Goal: Task Accomplishment & Management: Manage account settings

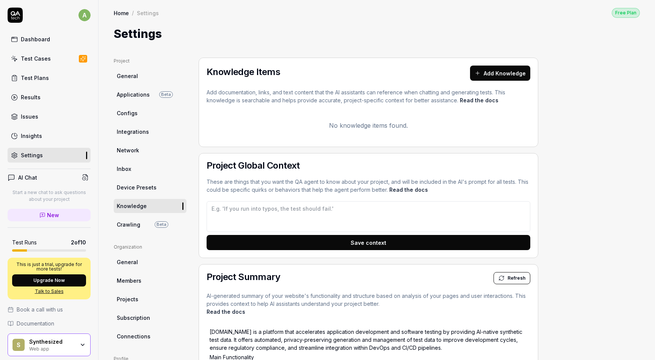
type textarea "*"
click at [46, 76] on div "Test Plans" at bounding box center [35, 78] width 28 height 8
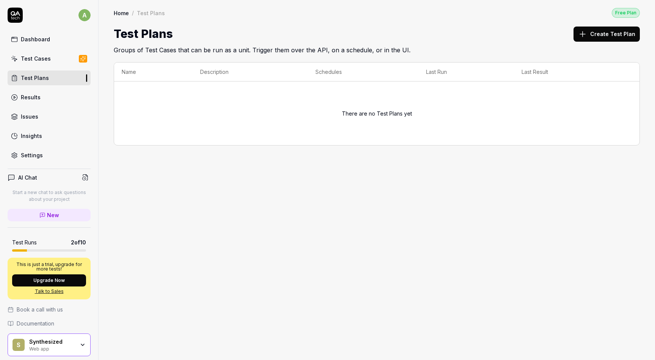
scroll to position [25, 0]
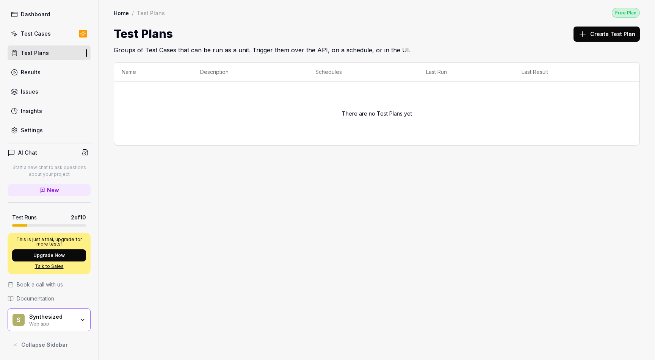
click at [40, 130] on div "Settings" at bounding box center [32, 130] width 22 height 8
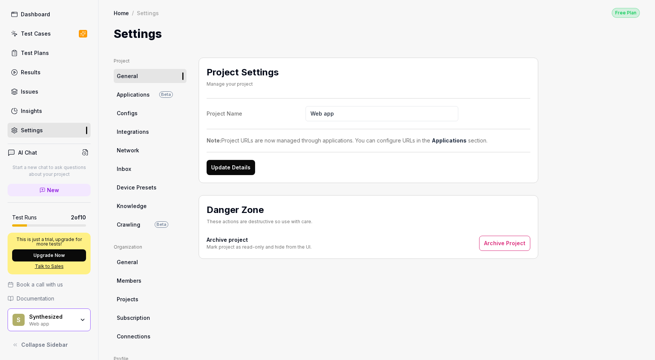
scroll to position [20, 0]
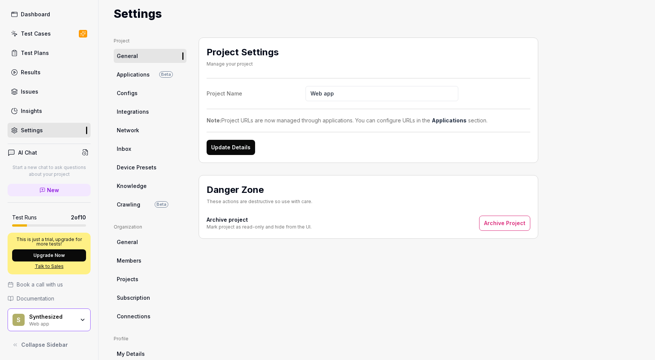
click at [145, 169] on span "Device Presets" at bounding box center [137, 167] width 40 height 8
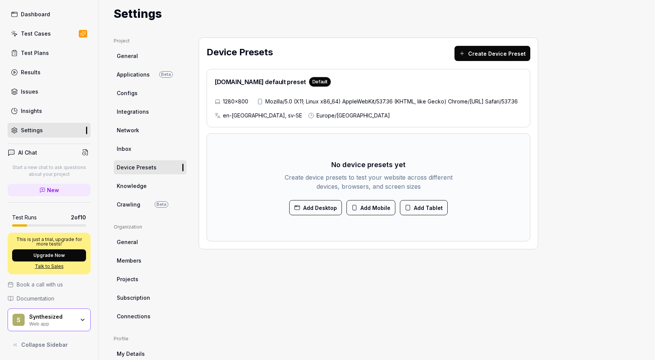
click at [138, 128] on span "Network" at bounding box center [128, 130] width 22 height 8
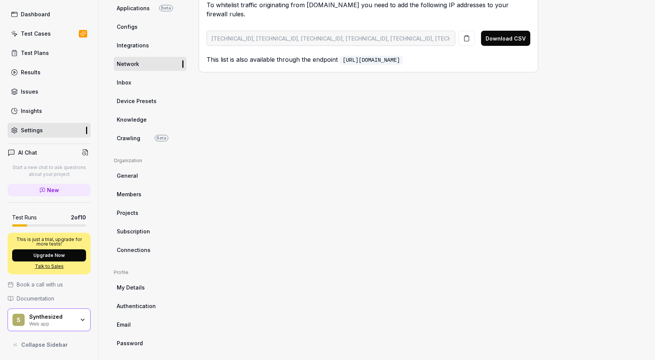
scroll to position [91, 0]
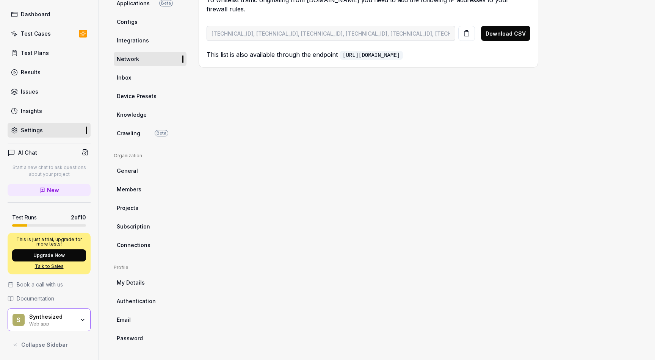
click at [149, 246] on span "Connections" at bounding box center [134, 245] width 34 height 8
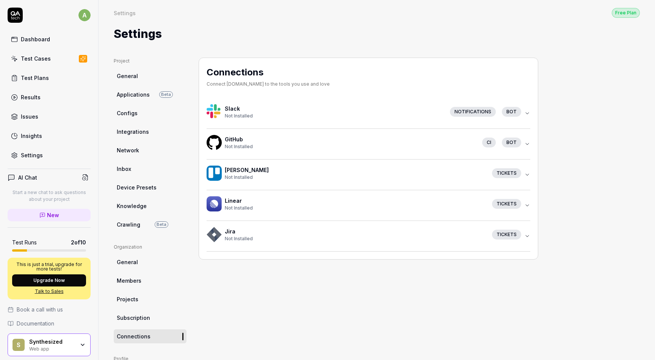
scroll to position [91, 0]
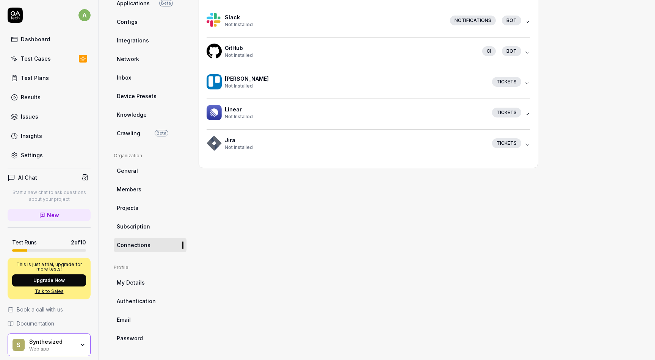
click at [135, 205] on span "Projects" at bounding box center [128, 208] width 22 height 8
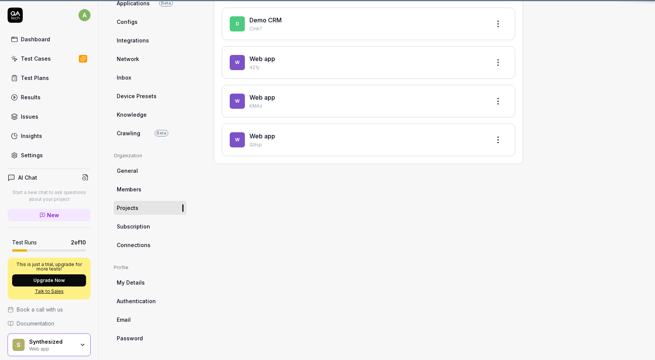
scroll to position [57, 0]
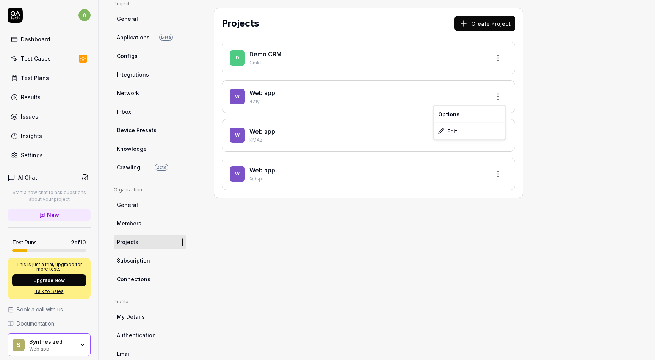
click at [499, 99] on html "a Dashboard Test Cases Test Plans Results Issues Insights Settings AI Chat Star…" at bounding box center [327, 180] width 655 height 360
click at [133, 55] on html "a Dashboard Test Cases Test Plans Results Issues Insights Settings AI Chat Star…" at bounding box center [327, 180] width 655 height 360
click at [133, 16] on span "General" at bounding box center [127, 19] width 21 height 8
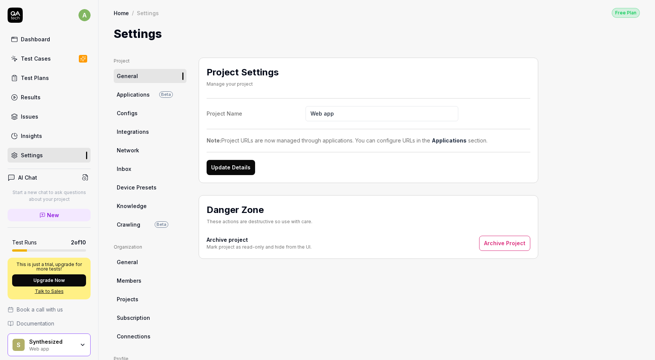
click at [312, 45] on div "Project General Applications Beta Configs Integrations Network Inbox Device Pre…" at bounding box center [377, 247] width 557 height 410
click at [127, 98] on link "Applications Beta" at bounding box center [150, 95] width 73 height 14
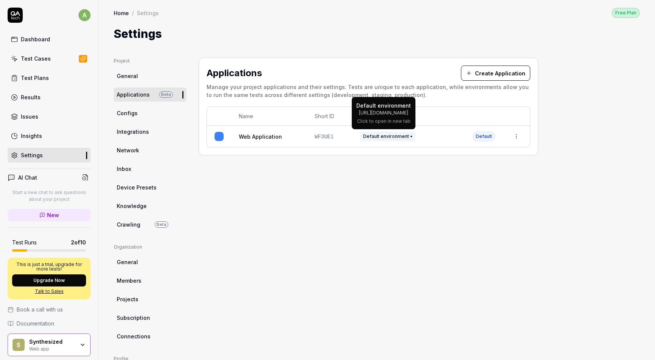
click at [411, 136] on span at bounding box center [412, 137] width 2 height 2
click at [518, 137] on html "a Dashboard Test Cases Test Plans Results Issues Insights Settings AI Chat Star…" at bounding box center [327, 180] width 655 height 360
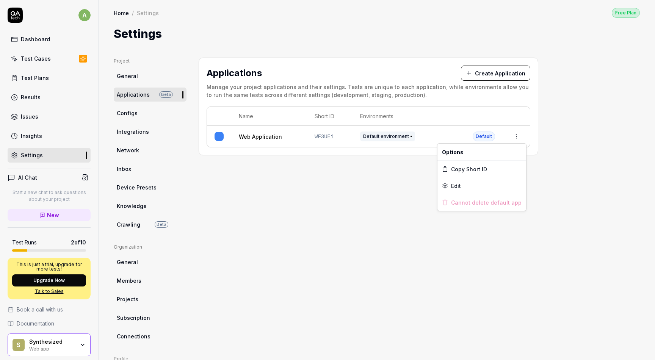
click at [494, 74] on html "a Dashboard Test Cases Test Plans Results Issues Insights Settings AI Chat Star…" at bounding box center [327, 180] width 655 height 360
click at [494, 72] on button "Create Application" at bounding box center [495, 73] width 69 height 15
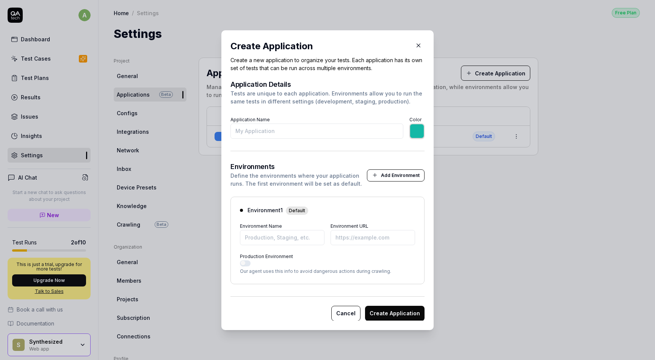
click at [247, 263] on button "Production Environment" at bounding box center [245, 263] width 11 height 6
click at [358, 132] on input "Application Name" at bounding box center [317, 131] width 173 height 15
click at [374, 156] on form "Application Details Tests are unique to each application. Environments allow yo…" at bounding box center [328, 201] width 194 height 240
click at [417, 133] on input "*******" at bounding box center [417, 131] width 15 height 15
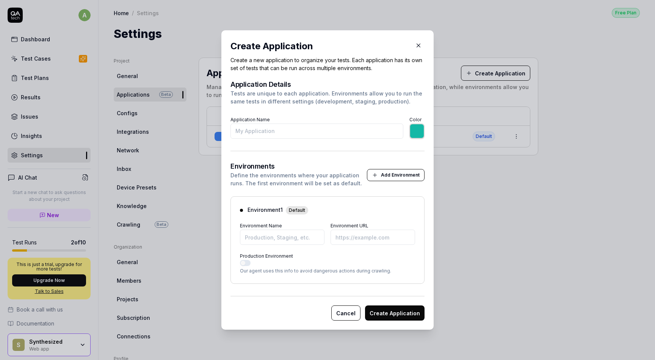
click at [418, 101] on div "Tests are unique to each application. Environments allow you to run the same te…" at bounding box center [328, 98] width 194 height 16
click at [261, 240] on input "Environment Name" at bounding box center [282, 237] width 85 height 15
click at [349, 240] on input "Environment URL" at bounding box center [373, 237] width 85 height 15
click at [408, 175] on button "Add Environment" at bounding box center [396, 175] width 58 height 12
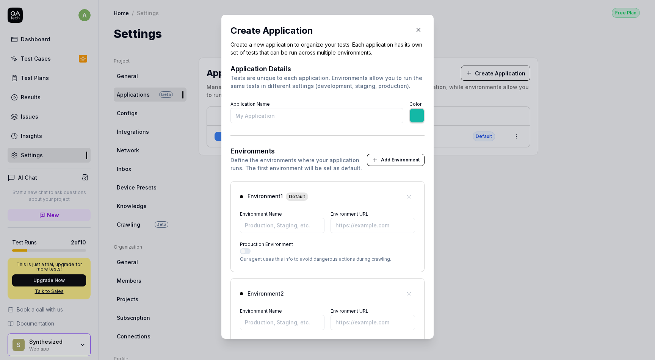
type input "*******"
click at [417, 30] on icon "button" at bounding box center [418, 30] width 7 height 7
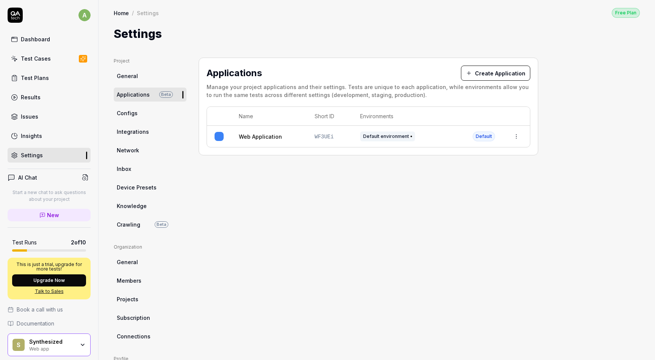
click at [135, 115] on span "Configs" at bounding box center [127, 113] width 21 height 8
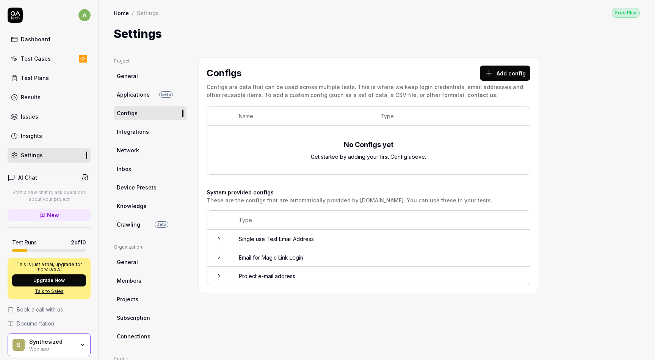
click at [215, 236] on td at bounding box center [219, 239] width 24 height 19
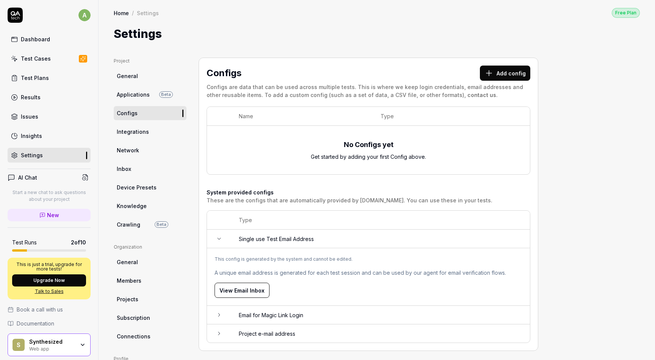
scroll to position [91, 0]
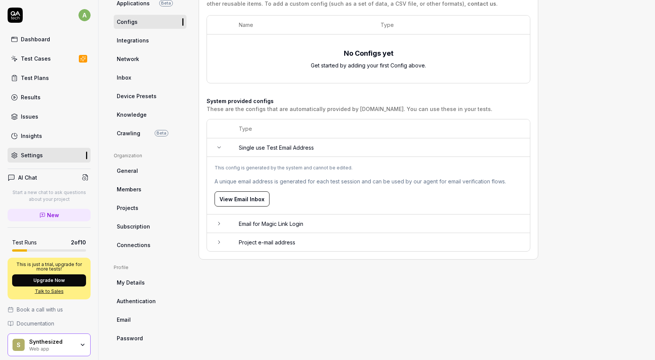
click at [217, 218] on td at bounding box center [219, 224] width 24 height 19
click at [216, 311] on td at bounding box center [219, 317] width 24 height 18
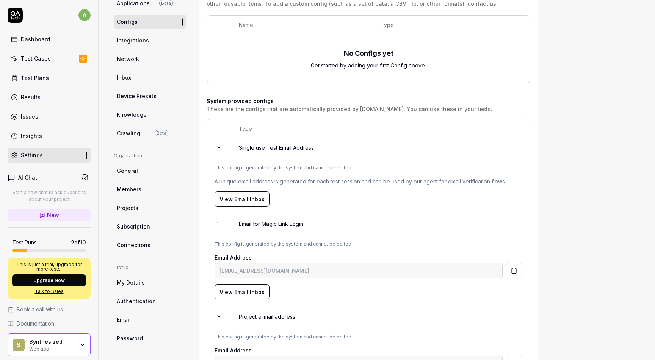
scroll to position [152, 0]
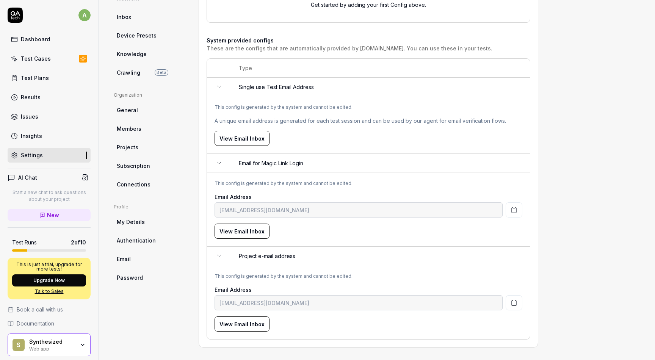
click at [129, 113] on span "General" at bounding box center [127, 110] width 21 height 8
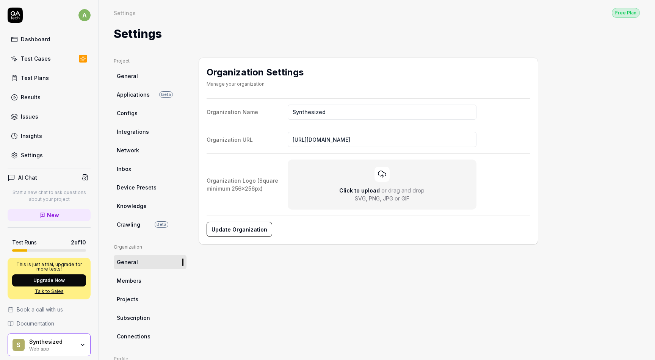
click at [138, 135] on span "Integrations" at bounding box center [133, 132] width 32 height 8
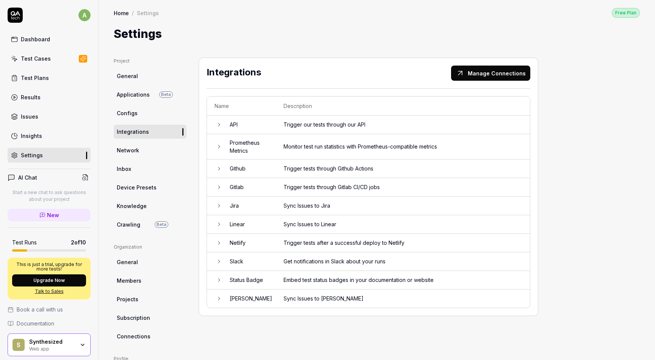
click at [139, 283] on span "Members" at bounding box center [129, 281] width 25 height 8
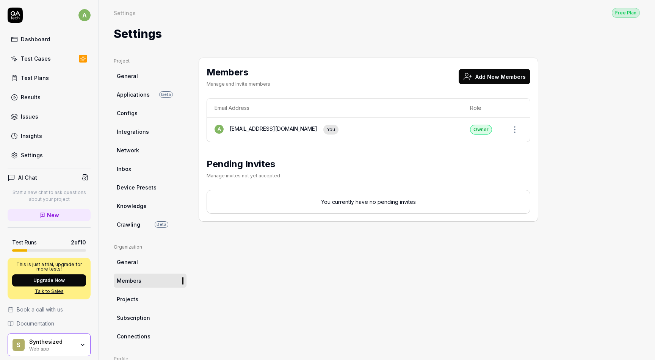
click at [141, 300] on link "Projects" at bounding box center [150, 299] width 73 height 14
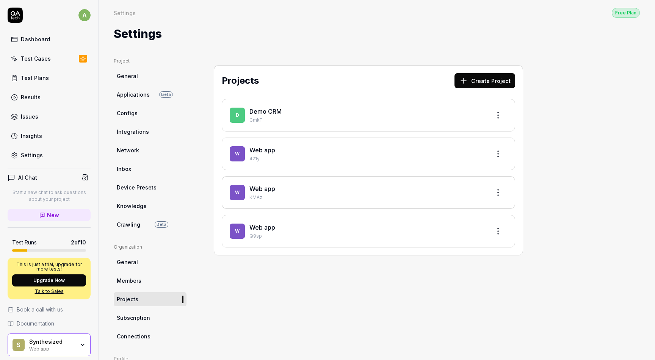
click at [142, 322] on link "Subscription" at bounding box center [150, 318] width 73 height 14
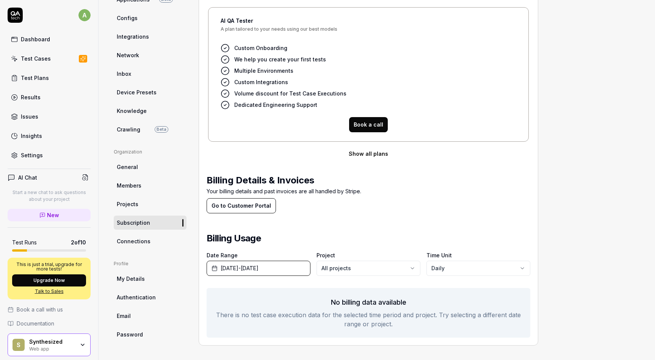
click at [51, 77] on link "Test Plans" at bounding box center [49, 78] width 83 height 15
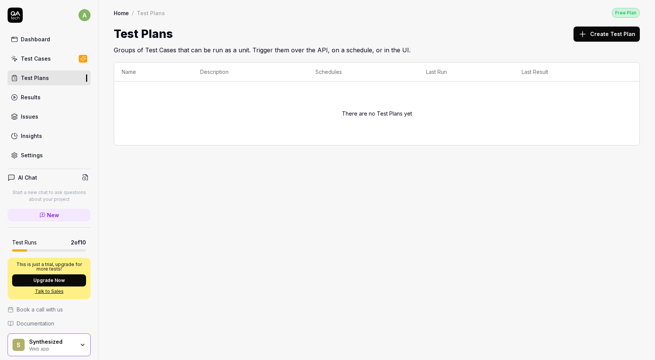
click at [47, 53] on link "Test Cases" at bounding box center [49, 58] width 83 height 15
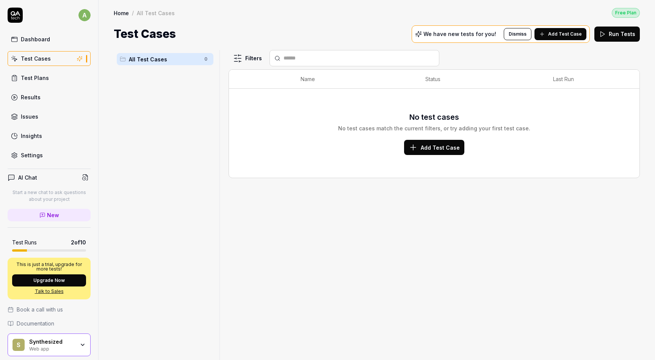
click at [237, 64] on html "a Dashboard Test Cases Test Plans Results Issues Insights Settings AI Chat Star…" at bounding box center [327, 180] width 655 height 360
click at [344, 17] on html "a Dashboard Test Cases Test Plans Results Issues Insights Settings AI Chat Star…" at bounding box center [327, 180] width 655 height 360
